Goal: Information Seeking & Learning: Learn about a topic

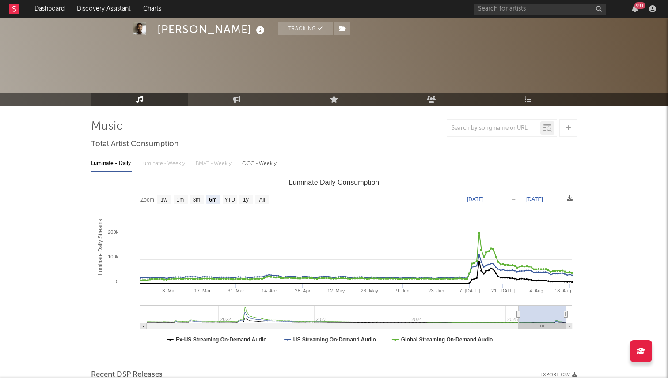
select select "6m"
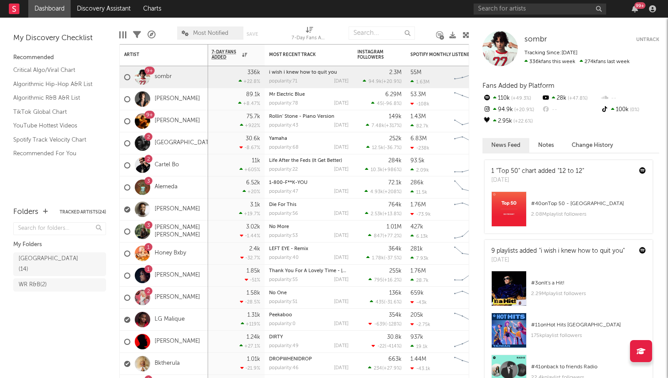
click at [229, 28] on span "Most Notified" at bounding box center [210, 32] width 66 height 13
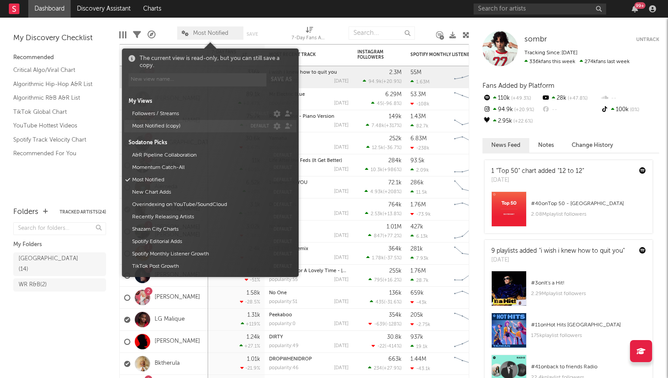
click at [196, 127] on button "Most Notified (copy)" at bounding box center [187, 126] width 117 height 12
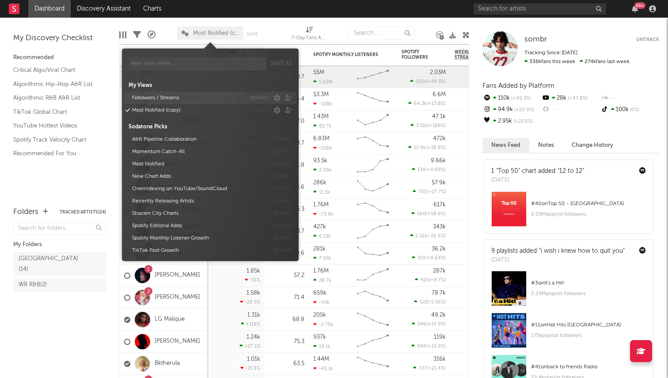
click at [193, 98] on button "Followers / Streams" at bounding box center [187, 98] width 117 height 12
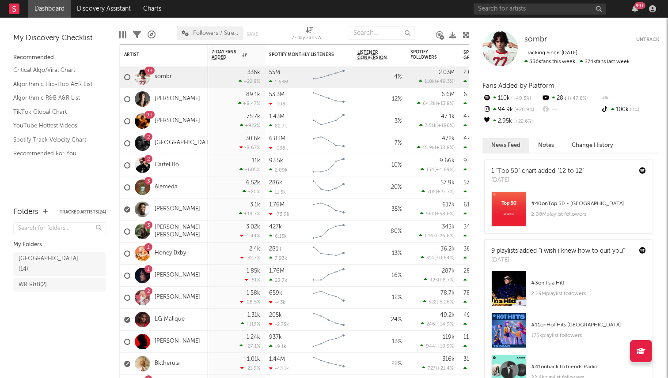
click at [217, 34] on span "Followers / Streams" at bounding box center [216, 33] width 46 height 6
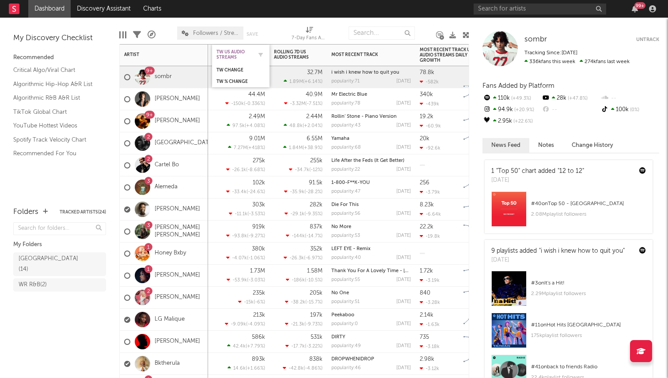
click at [225, 49] on div "TW US Audio Streams" at bounding box center [233, 54] width 35 height 11
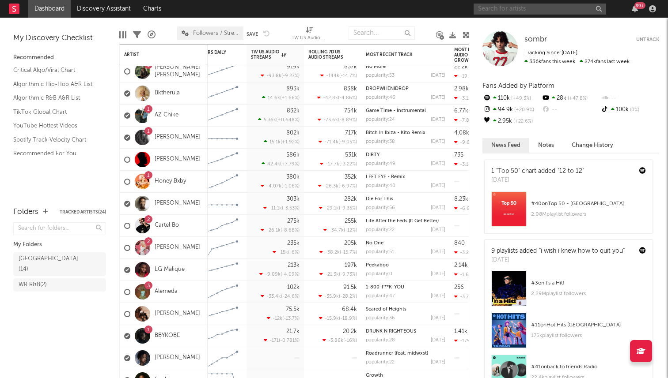
click at [494, 8] on input "text" at bounding box center [539, 9] width 132 height 11
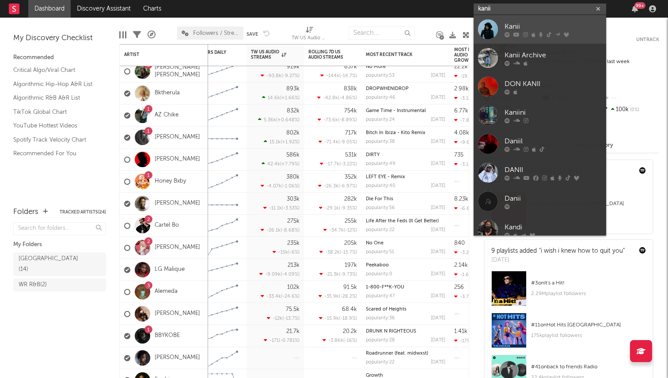
type input "kanii"
click at [516, 26] on div "Kanii" at bounding box center [552, 26] width 97 height 11
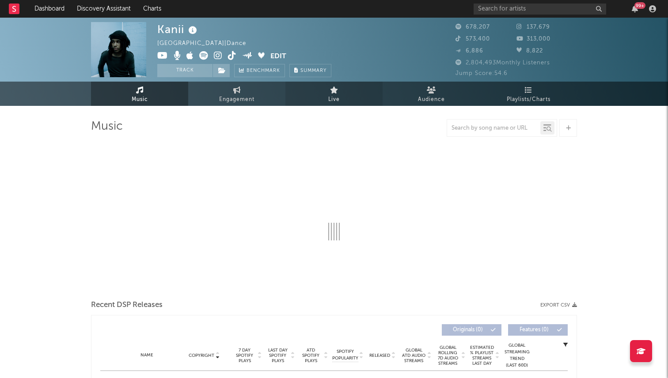
select select "6m"
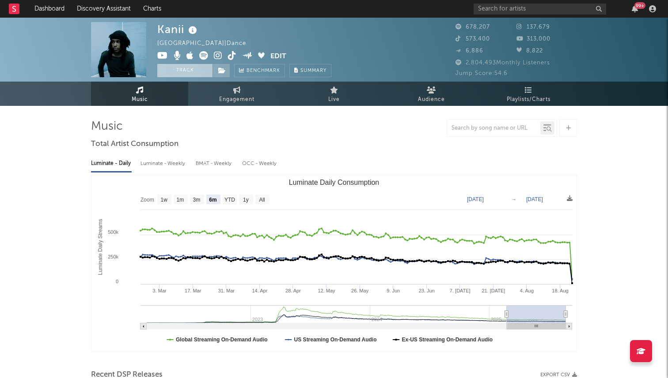
click at [187, 68] on button "Track" at bounding box center [184, 70] width 55 height 13
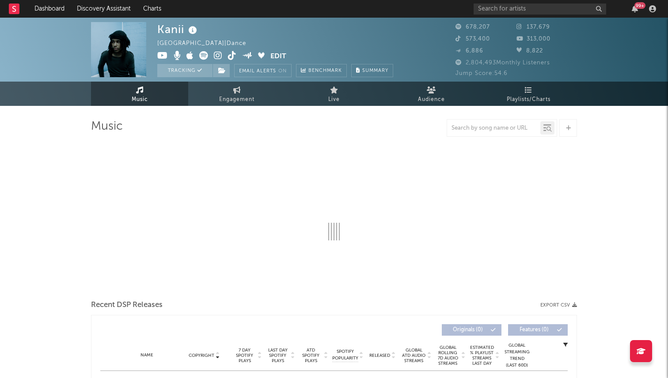
select select "6m"
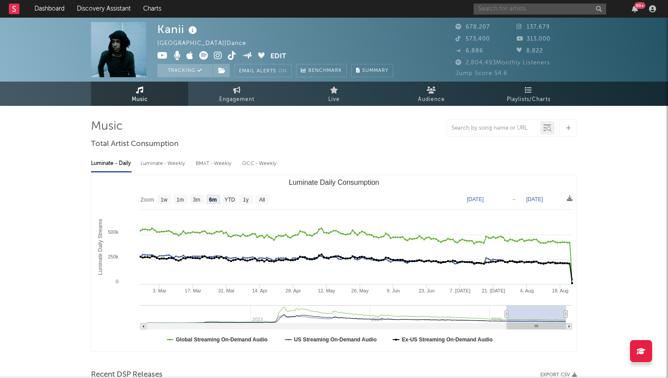
click at [507, 8] on input "text" at bounding box center [539, 9] width 132 height 11
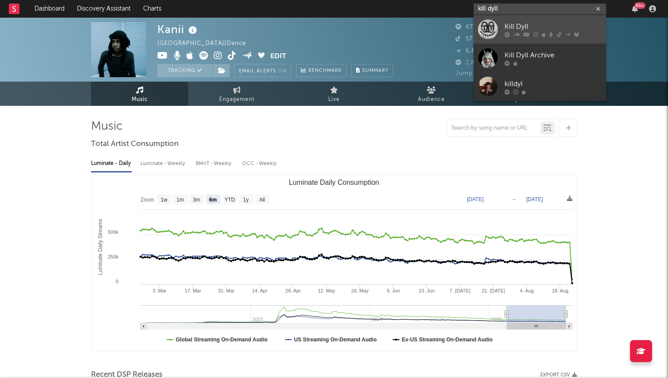
type input "kill dyll"
click at [504, 27] on div "Kill Dyll" at bounding box center [552, 26] width 97 height 11
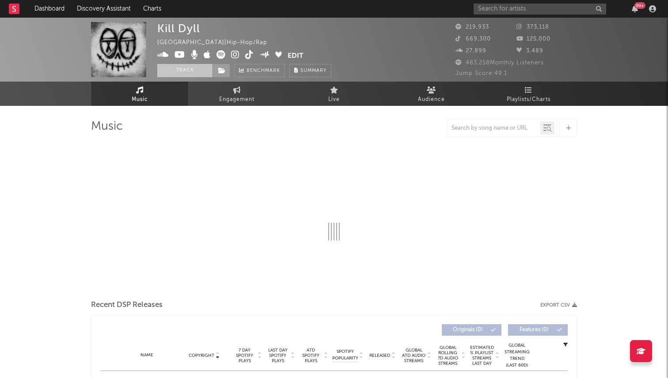
click at [176, 68] on button "Track" at bounding box center [184, 70] width 55 height 13
select select "6m"
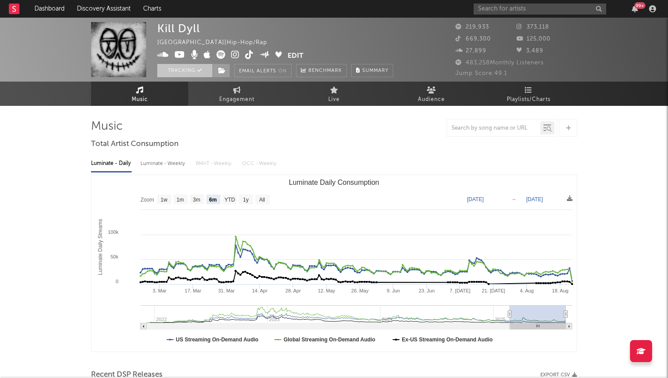
select select "6m"
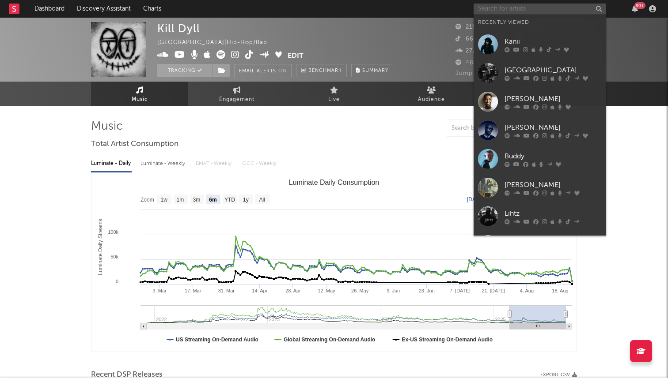
click at [496, 11] on input "text" at bounding box center [539, 9] width 132 height 11
click at [37, 6] on link "Dashboard" at bounding box center [49, 9] width 42 height 18
